Goal: Transaction & Acquisition: Purchase product/service

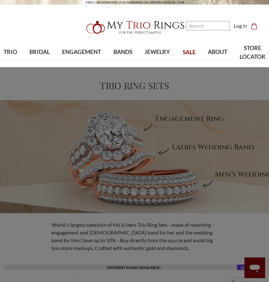
click at [10, 50] on span "TRIO" at bounding box center [11, 52] width 14 height 8
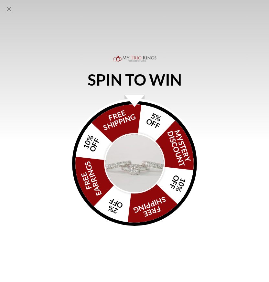
click at [10, 7] on icon "Close popup" at bounding box center [9, 9] width 8 height 8
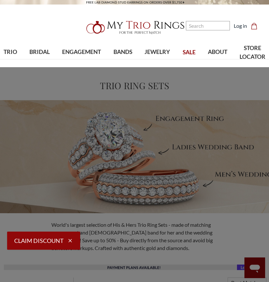
click at [12, 51] on span "TRIO" at bounding box center [11, 52] width 14 height 8
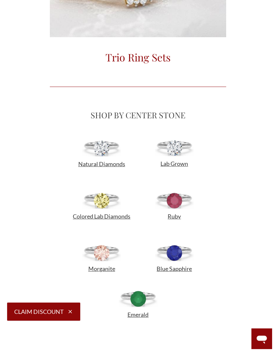
scroll to position [304, 0]
click at [99, 154] on img at bounding box center [101, 148] width 39 height 16
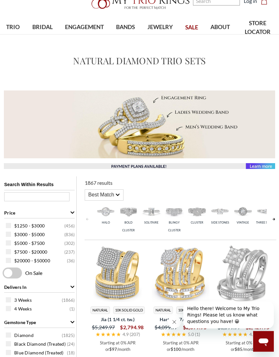
scroll to position [33, 0]
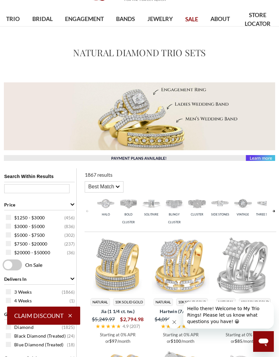
click at [36, 217] on span "$1250 - $3000" at bounding box center [29, 218] width 30 height 6
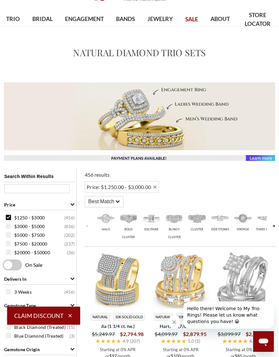
click at [142, 223] on img at bounding box center [152, 218] width 20 height 20
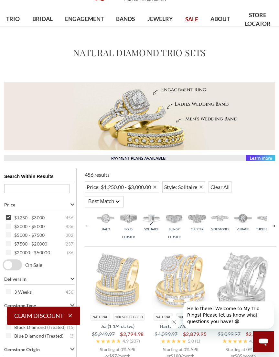
scroll to position [201, 7]
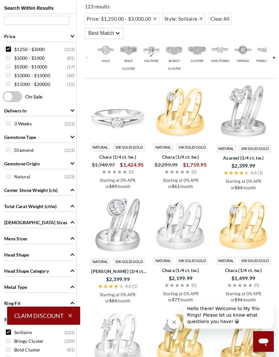
click at [102, 130] on img at bounding box center [118, 112] width 58 height 58
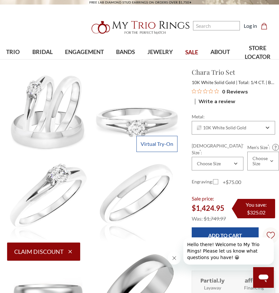
click at [184, 95] on span "Princess" at bounding box center [192, 99] width 26 height 8
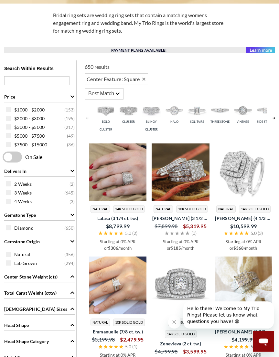
scroll to position [245, 0]
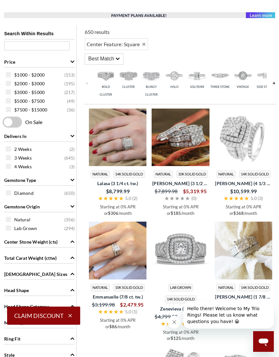
click at [38, 75] on span "$1000 - $2000" at bounding box center [29, 75] width 30 height 6
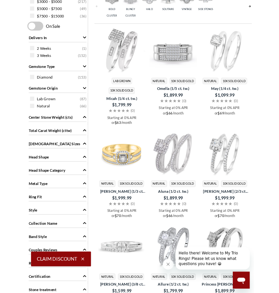
scroll to position [334, 0]
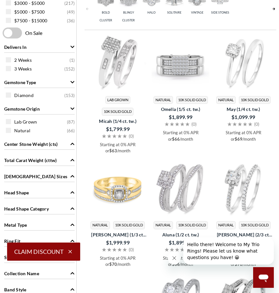
click at [67, 179] on div "Ladies Sizes" at bounding box center [39, 176] width 70 height 12
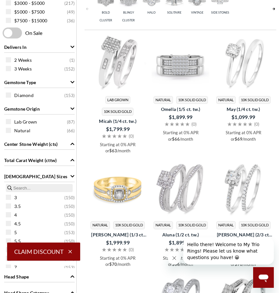
click at [20, 224] on span "4.5" at bounding box center [17, 223] width 6 height 6
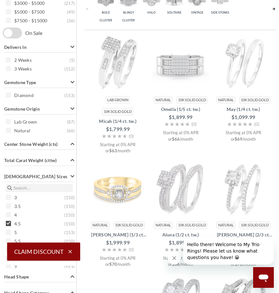
scroll to position [263, 0]
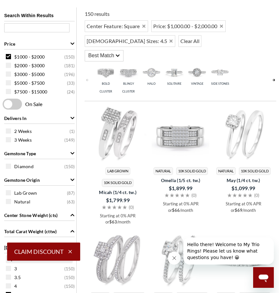
click at [175, 259] on icon "Close message from company" at bounding box center [174, 257] width 5 height 5
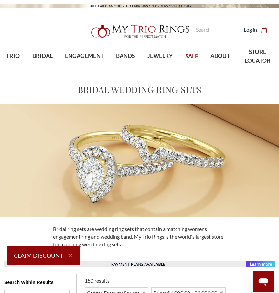
scroll to position [0, 6]
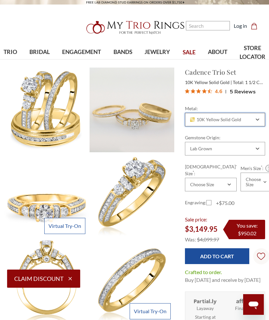
click at [251, 120] on div "10K Yellow Solid Gold" at bounding box center [221, 119] width 65 height 5
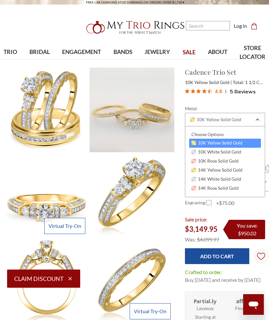
click at [235, 150] on span "10K White Solid Gold" at bounding box center [216, 151] width 50 height 5
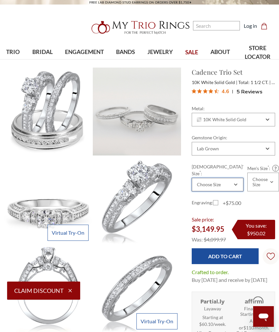
click at [222, 180] on div "Choose Size" at bounding box center [218, 185] width 52 height 14
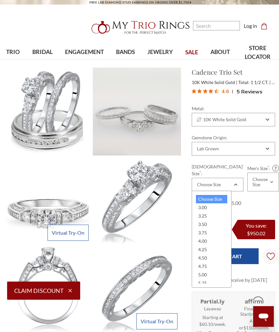
click at [218, 248] on div "4.25" at bounding box center [211, 249] width 31 height 8
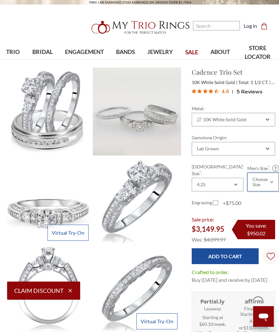
click at [267, 179] on div "Choose Size" at bounding box center [263, 182] width 32 height 19
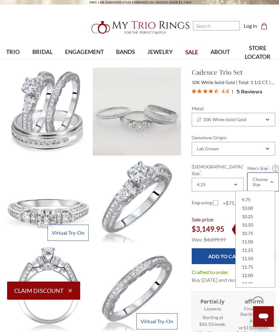
scroll to position [135, 0]
click at [257, 206] on div "10.00" at bounding box center [254, 207] width 31 height 8
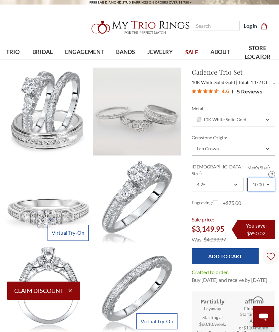
scroll to position [0, 0]
